Goal: Task Accomplishment & Management: Complete application form

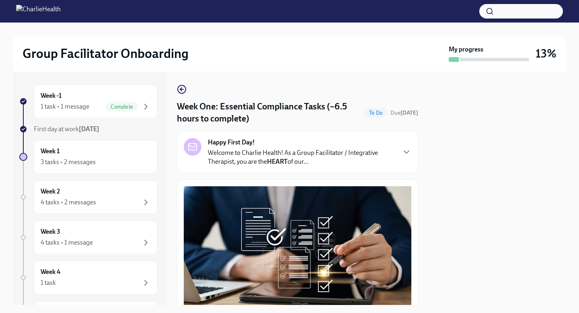
scroll to position [1170, 0]
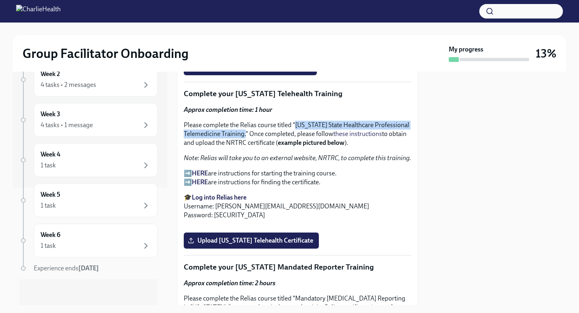
click at [203, 186] on strong "HERE" at bounding box center [200, 182] width 16 height 8
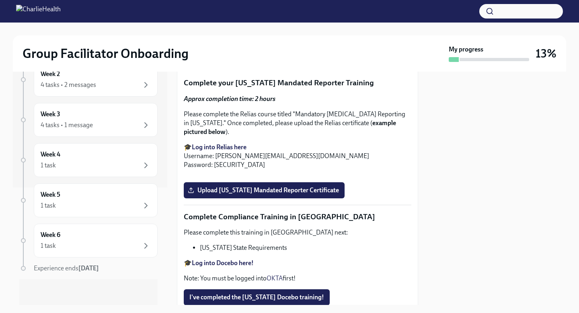
scroll to position [1363, 0]
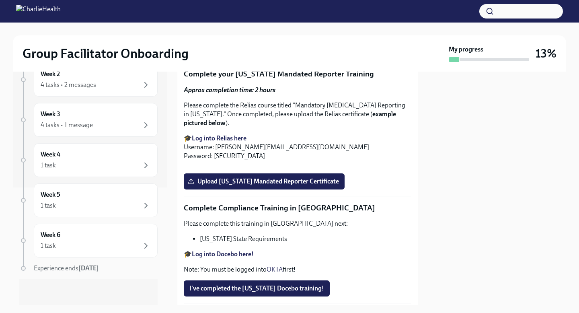
click at [237, 55] on label "Upload [US_STATE] Telehealth Certificate" at bounding box center [251, 47] width 135 height 16
click at [0, 0] on input "Upload [US_STATE] Telehealth Certificate" at bounding box center [0, 0] width 0 height 0
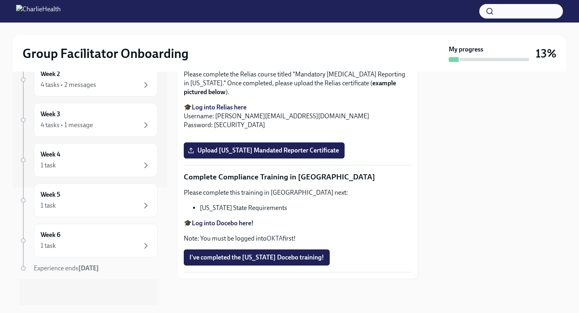
scroll to position [1426, 0]
click at [329, 20] on span "[US_STATE]-state-telemedicine-training-[PERSON_NAME]..." at bounding box center [278, 16] width 179 height 8
click at [0, 0] on input "[US_STATE]-state-telemedicine-training-[PERSON_NAME]..." at bounding box center [0, 0] width 0 height 0
click at [230, 111] on strong "Log into Relias here" at bounding box center [219, 107] width 55 height 8
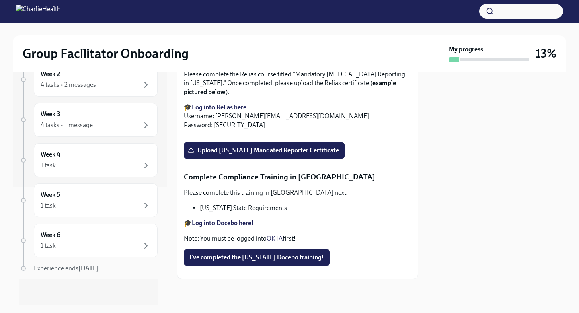
scroll to position [1533, 0]
drag, startPoint x: 295, startPoint y: 131, endPoint x: 218, endPoint y: 139, distance: 77.6
click at [219, 96] on p "Please complete the Relias course titled "Mandatory [MEDICAL_DATA] Reporting in…" at bounding box center [298, 83] width 228 height 27
copy p "Mandatory [MEDICAL_DATA] Reporting in [US_STATE]"
click at [270, 96] on p "Please complete the Relias course titled "Mandatory [MEDICAL_DATA] Reporting in…" at bounding box center [298, 83] width 228 height 27
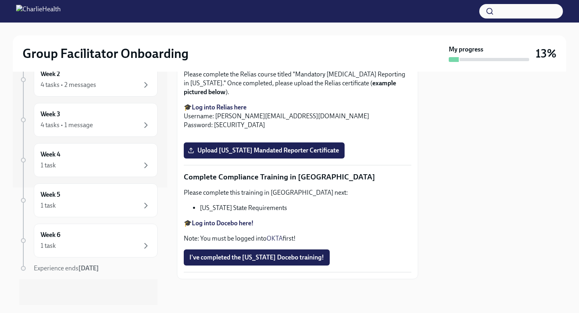
scroll to position [1589, 0]
